Goal: Navigation & Orientation: Find specific page/section

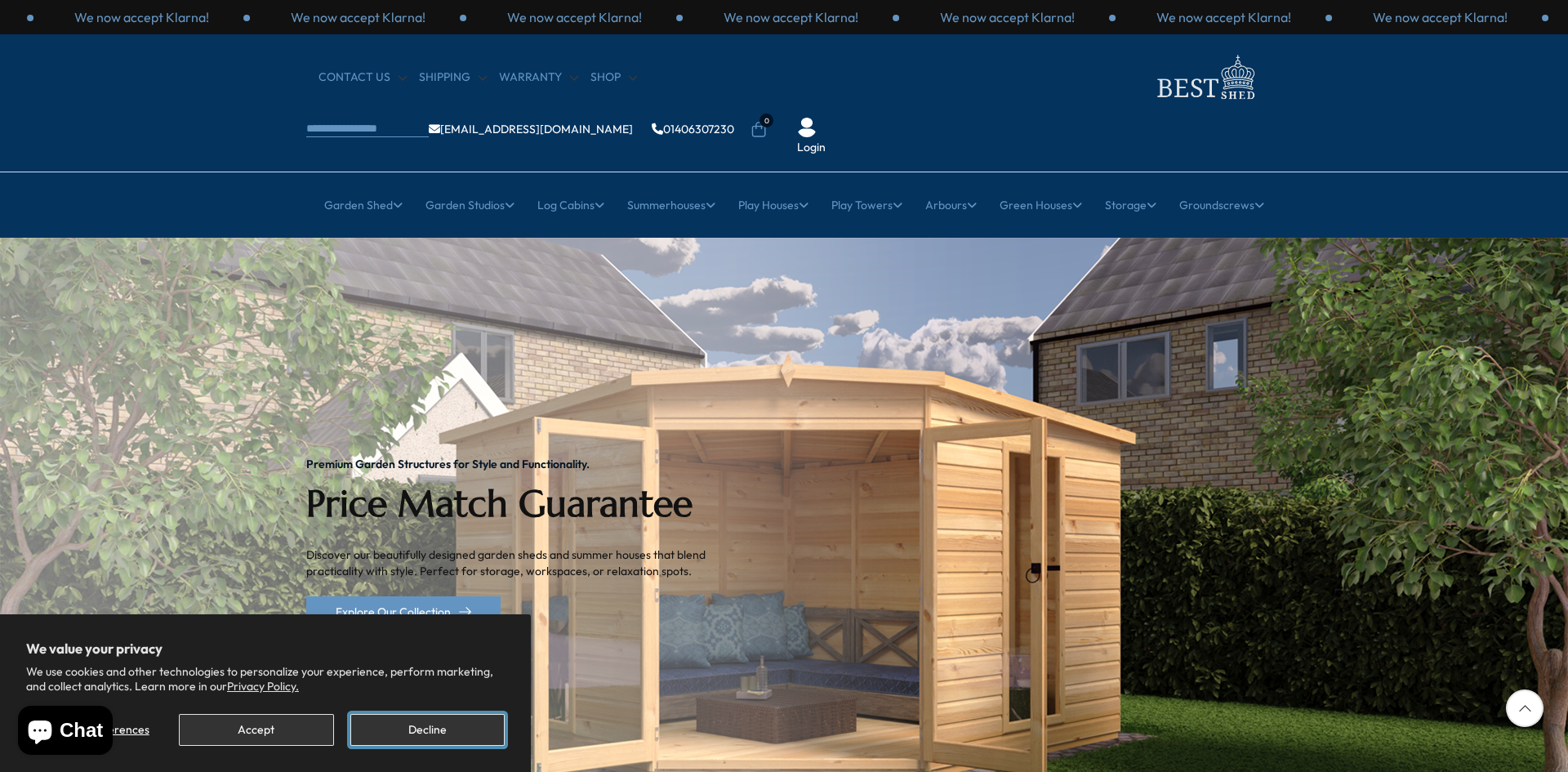
click at [381, 736] on button "Decline" at bounding box center [427, 730] width 154 height 32
click at [280, 728] on button "Accept" at bounding box center [255, 730] width 154 height 32
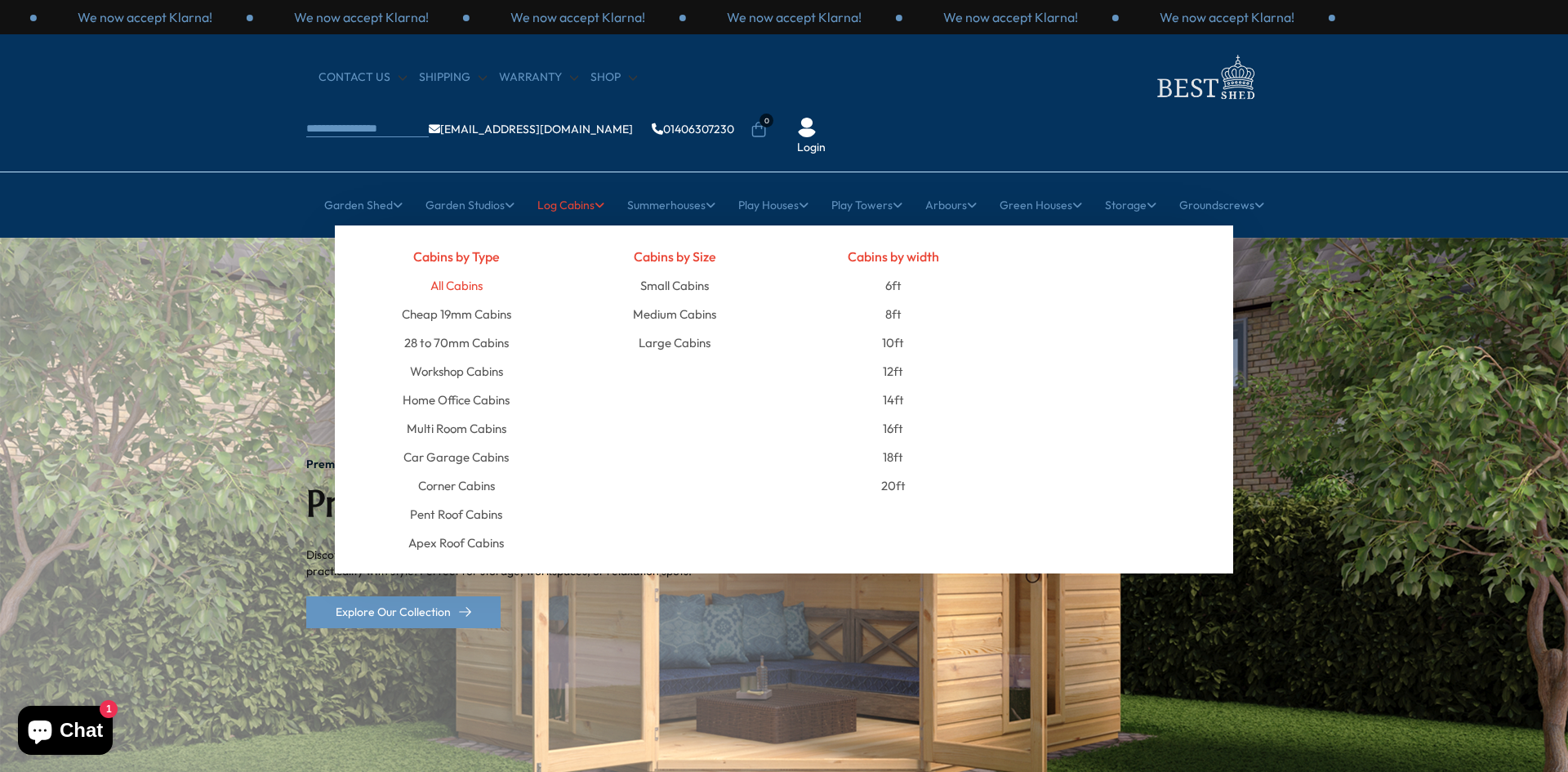
click at [462, 272] on link "All Cabins" at bounding box center [457, 286] width 52 height 29
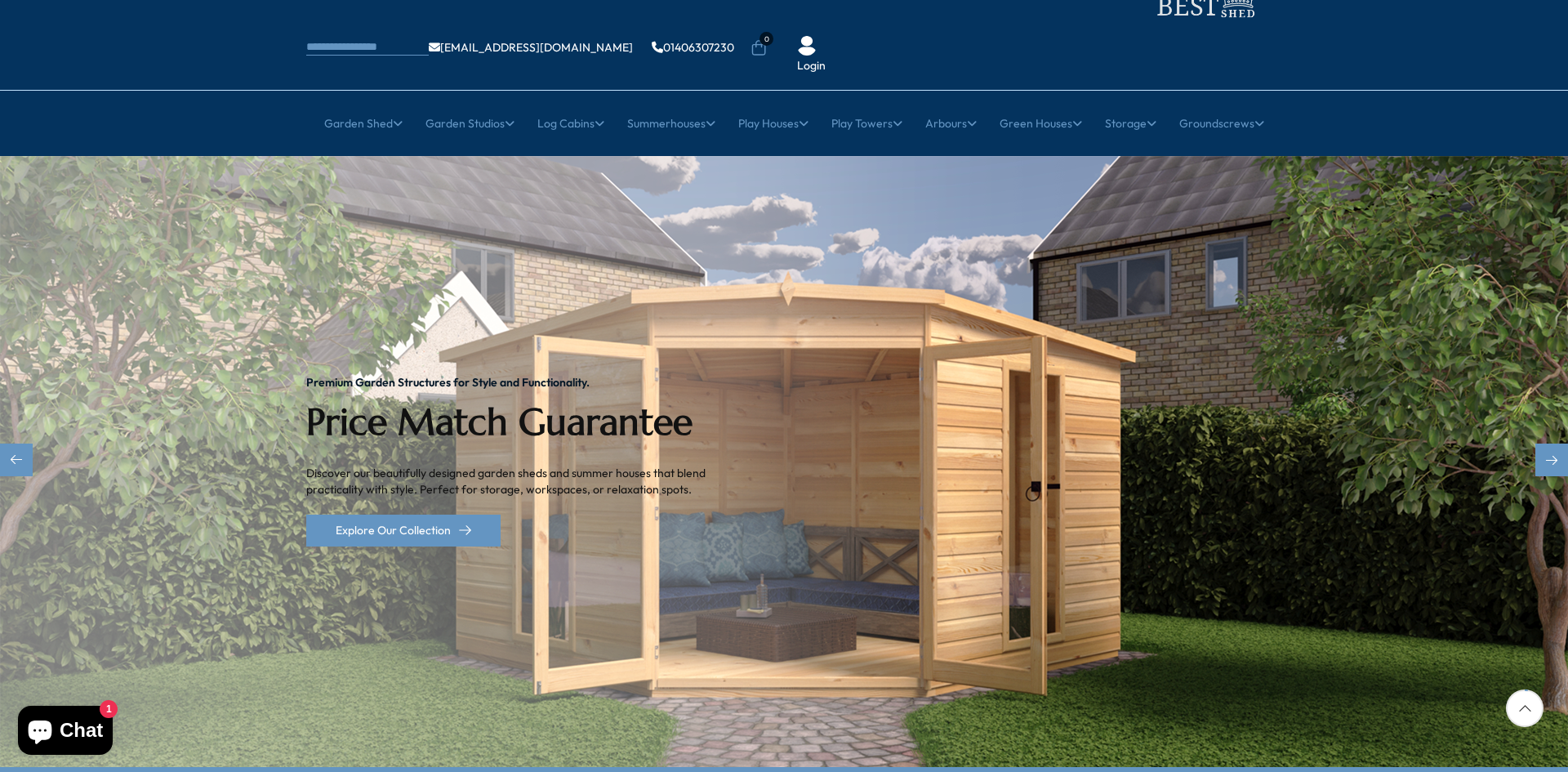
scroll to position [157, 0]
